Goal: Task Accomplishment & Management: Use online tool/utility

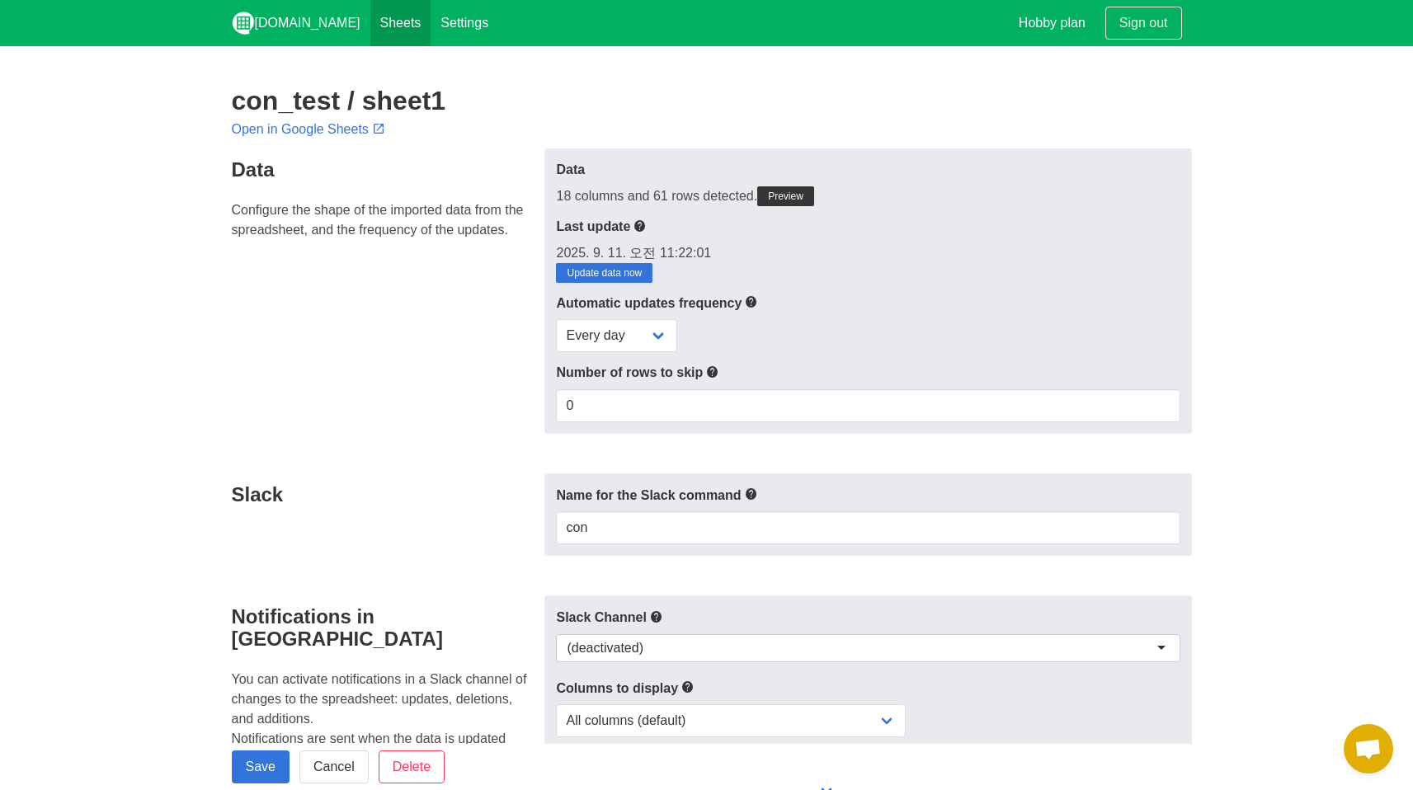
click at [370, 24] on link "Sheets" at bounding box center [400, 23] width 61 height 46
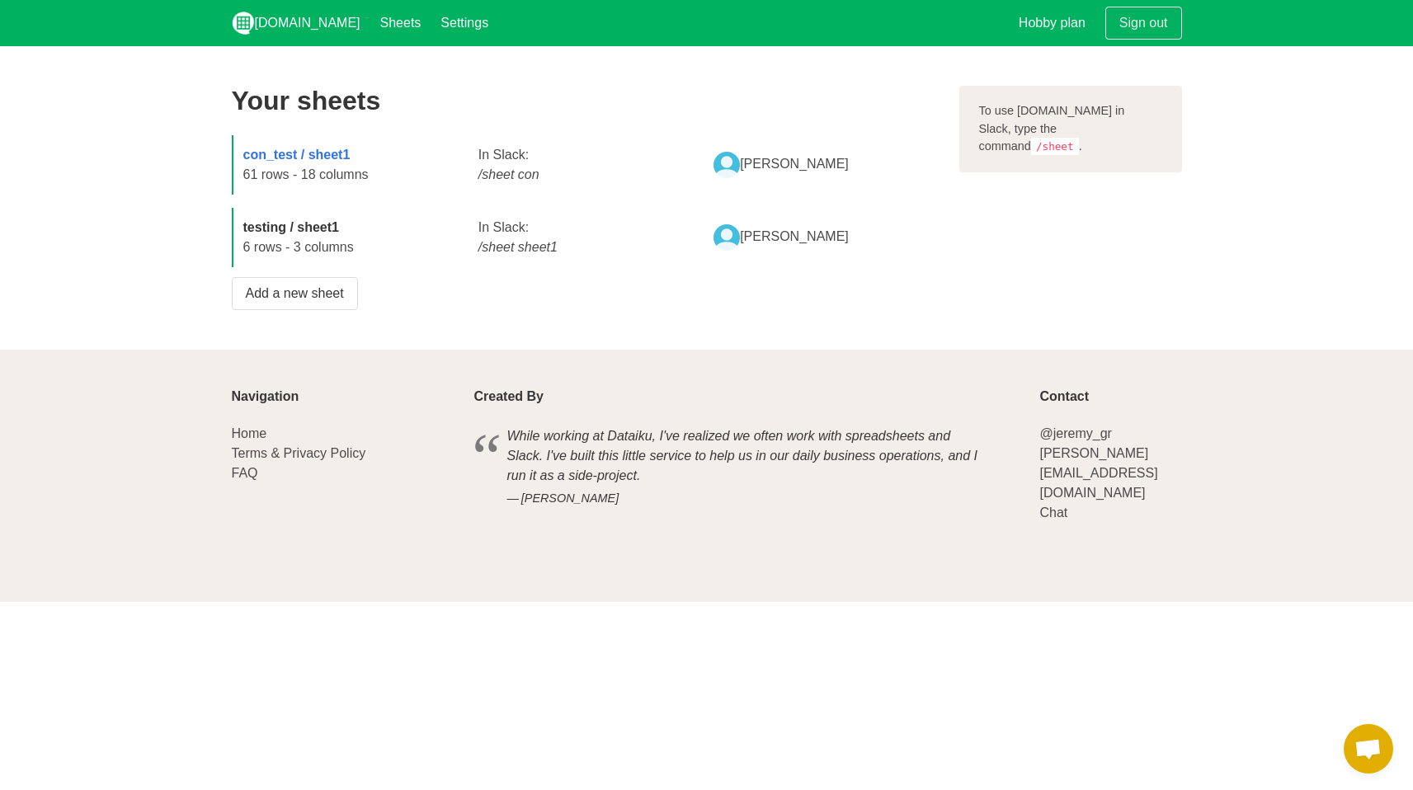
click at [300, 230] on strong "testing / sheet1" at bounding box center [291, 227] width 96 height 14
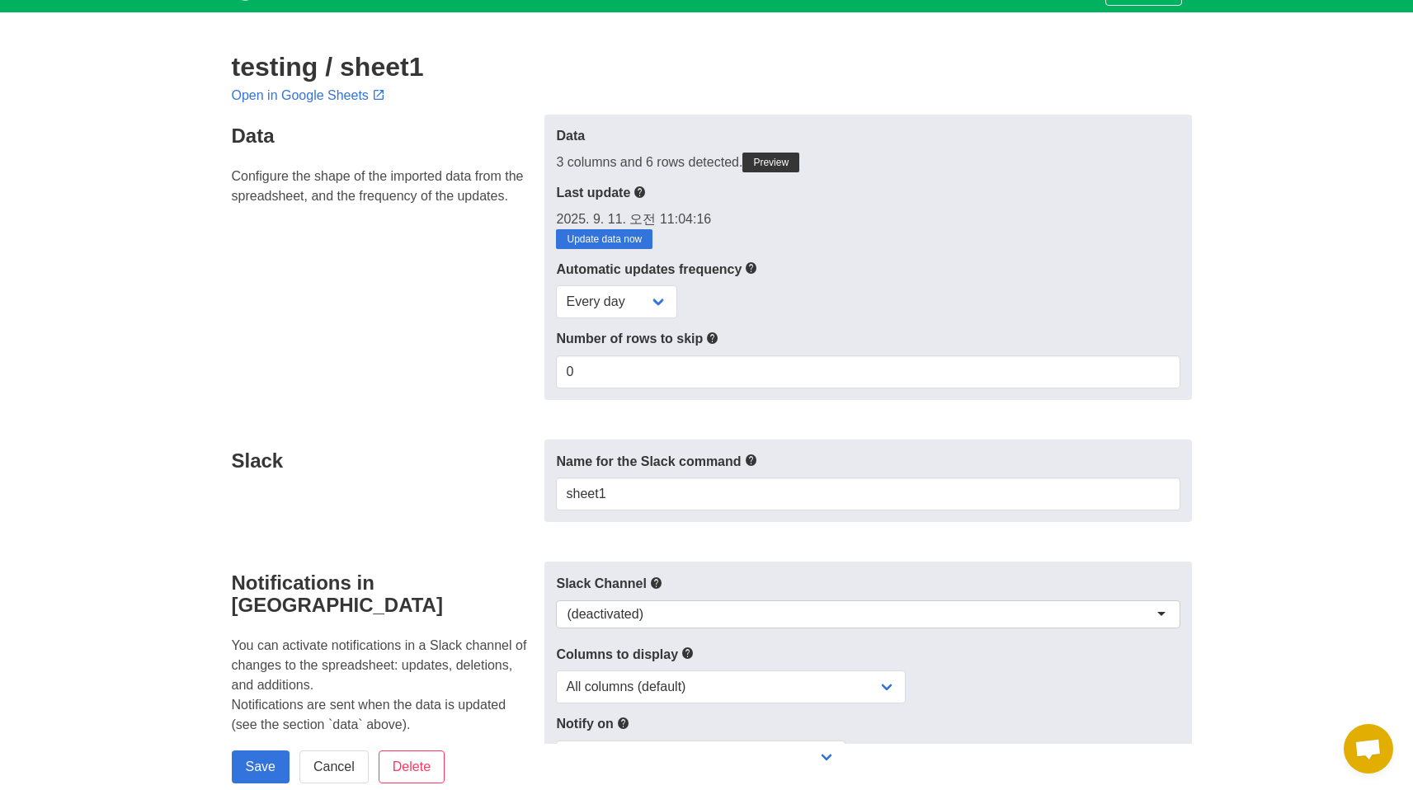
scroll to position [42, 0]
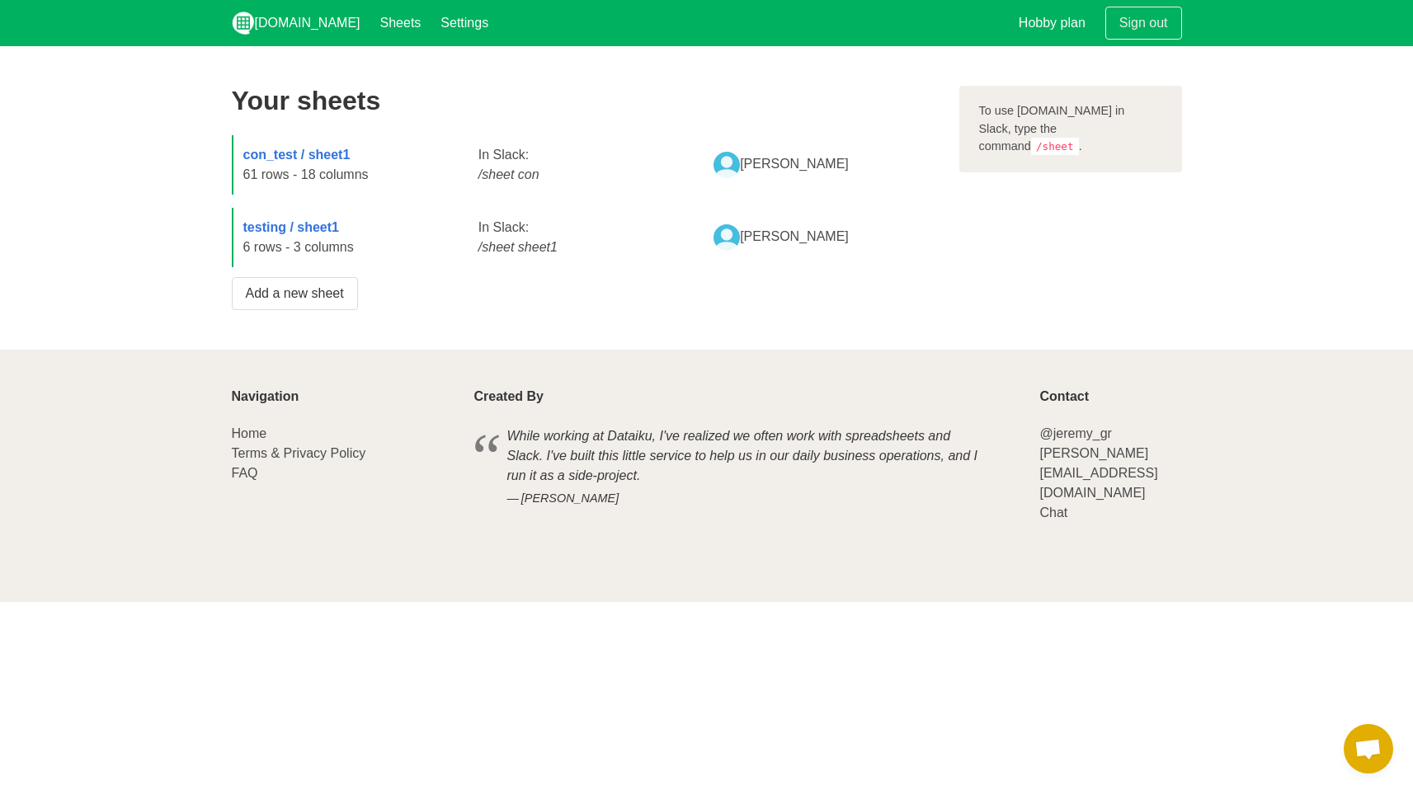
click at [455, 171] on div "con_test / sheet1 61 rows - 18 columns" at bounding box center [351, 164] width 235 height 59
drag, startPoint x: 497, startPoint y: 175, endPoint x: 572, endPoint y: 177, distance: 75.1
click at [572, 177] on div "con_test / sheet1 61 rows - 18 columns In Slack: /sheet con [PERSON_NAME]" at bounding box center [586, 164] width 708 height 59
click at [573, 178] on div "In Slack: /sheet con" at bounding box center [586, 164] width 235 height 59
drag, startPoint x: 472, startPoint y: 180, endPoint x: 550, endPoint y: 182, distance: 77.6
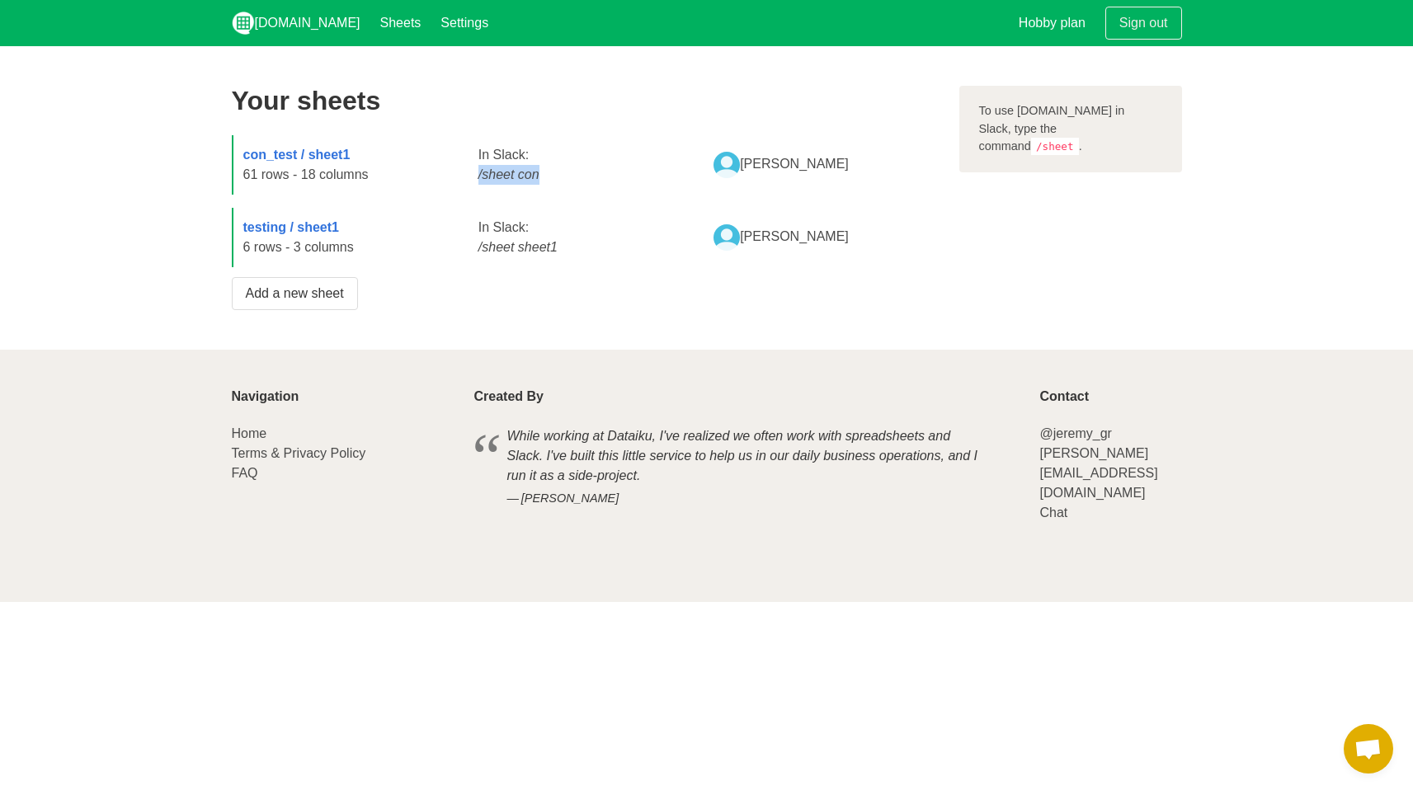
click at [550, 182] on div "In Slack: /sheet con" at bounding box center [586, 164] width 235 height 59
click at [511, 185] on div "In Slack: /sheet con" at bounding box center [586, 164] width 235 height 59
drag, startPoint x: 468, startPoint y: 177, endPoint x: 557, endPoint y: 183, distance: 89.4
click at [557, 183] on div "In Slack: /sheet con" at bounding box center [586, 164] width 235 height 59
copy icon "/sheet con"
